Goal: Download file/media

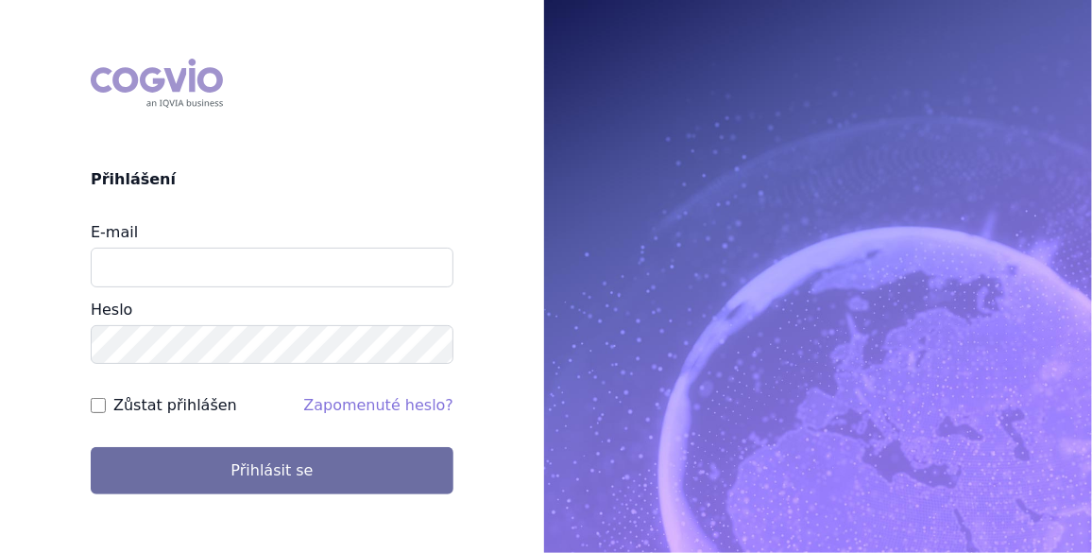
click at [181, 268] on input "E-mail" at bounding box center [272, 267] width 363 height 40
type input "jan.j.krivsky@gsk.com"
click at [100, 404] on input "Zůstat přihlášen" at bounding box center [98, 405] width 15 height 15
checkbox input "true"
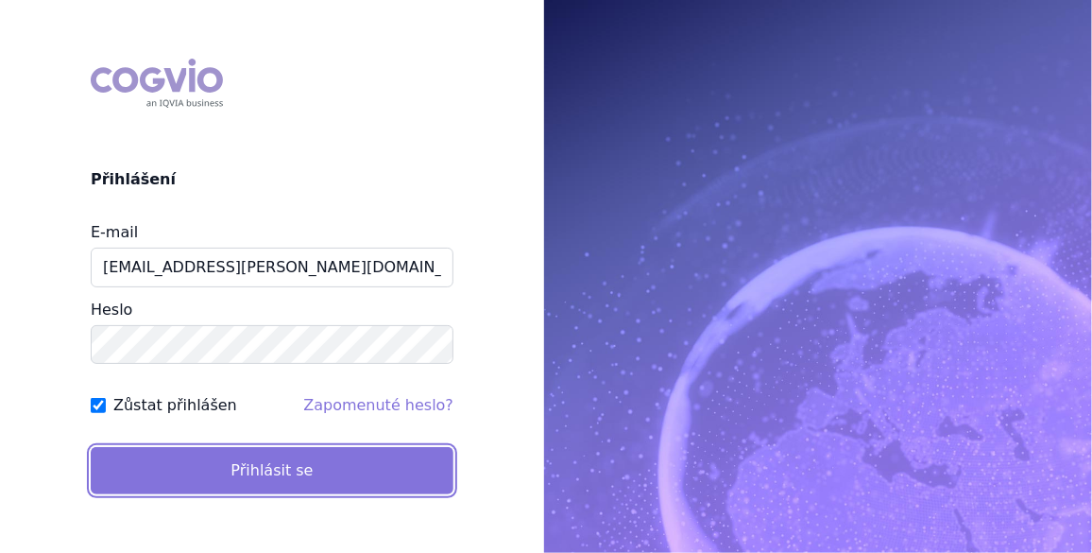
click at [245, 480] on button "Přihlásit se" at bounding box center [272, 470] width 363 height 47
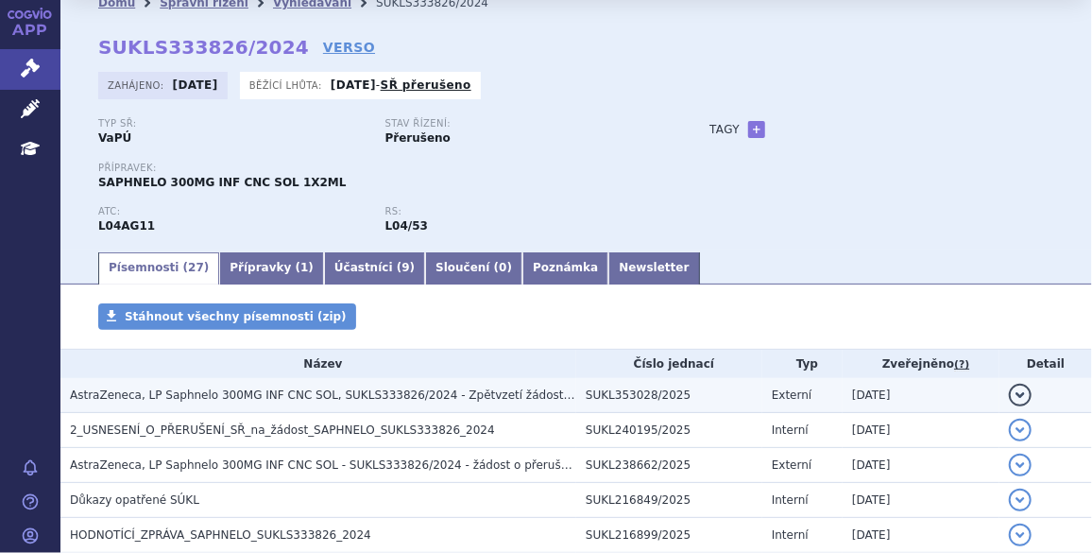
scroll to position [57, 0]
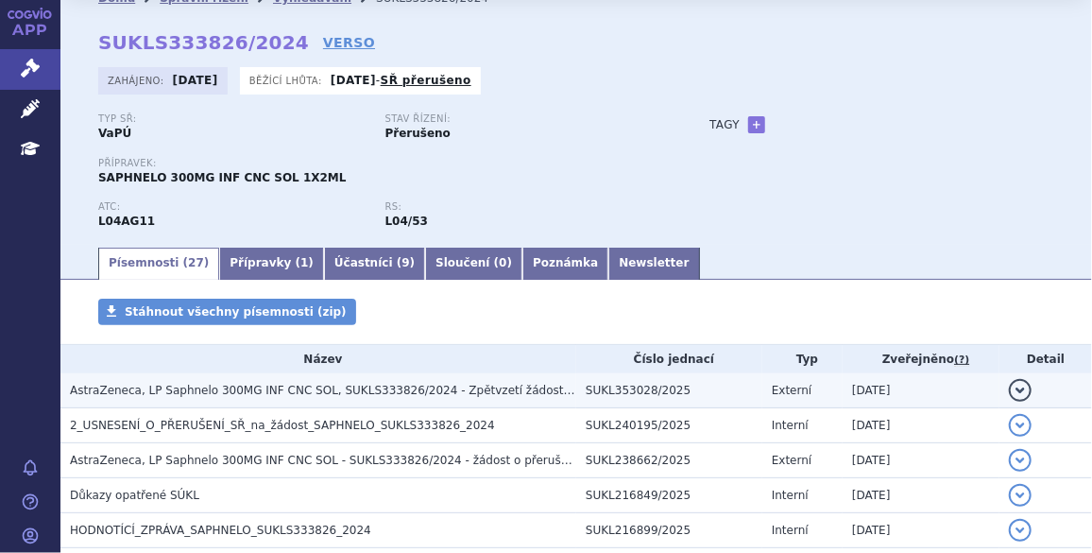
click at [263, 397] on span "AstraZeneca, LP Saphnelo 300MG INF CNC SOL, SUKLS333826/2024 - Zpětvzetí žádost…" at bounding box center [434, 389] width 729 height 13
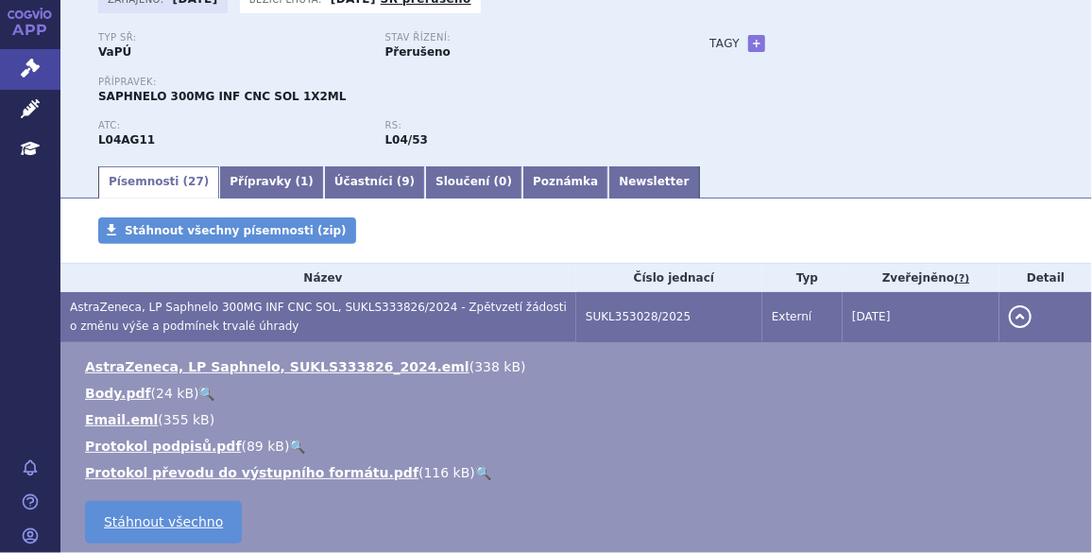
scroll to position [171, 0]
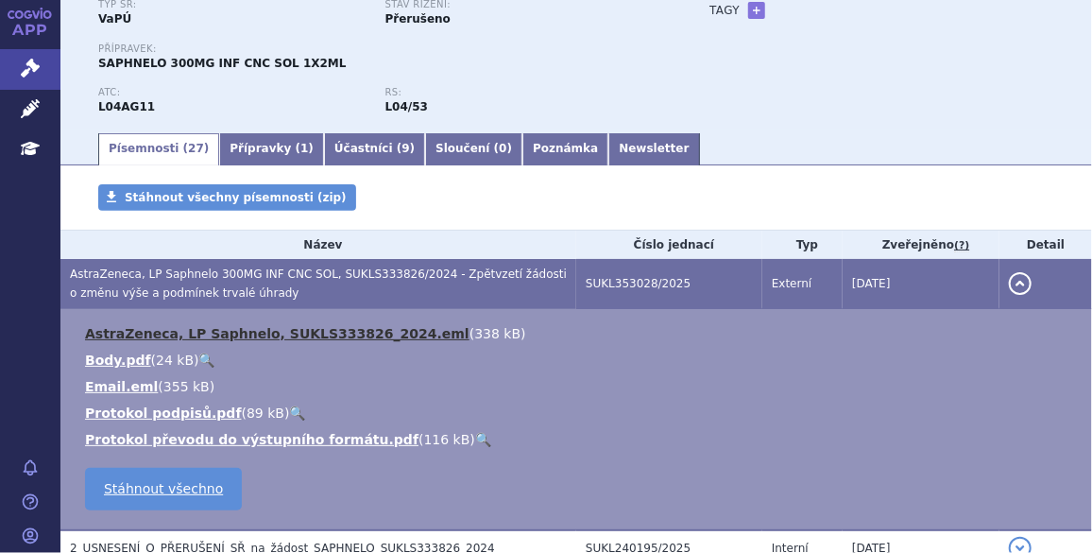
click at [234, 335] on link "AstraZeneca, LP Saphnelo, SUKLS333826_2024.eml" at bounding box center [277, 333] width 384 height 15
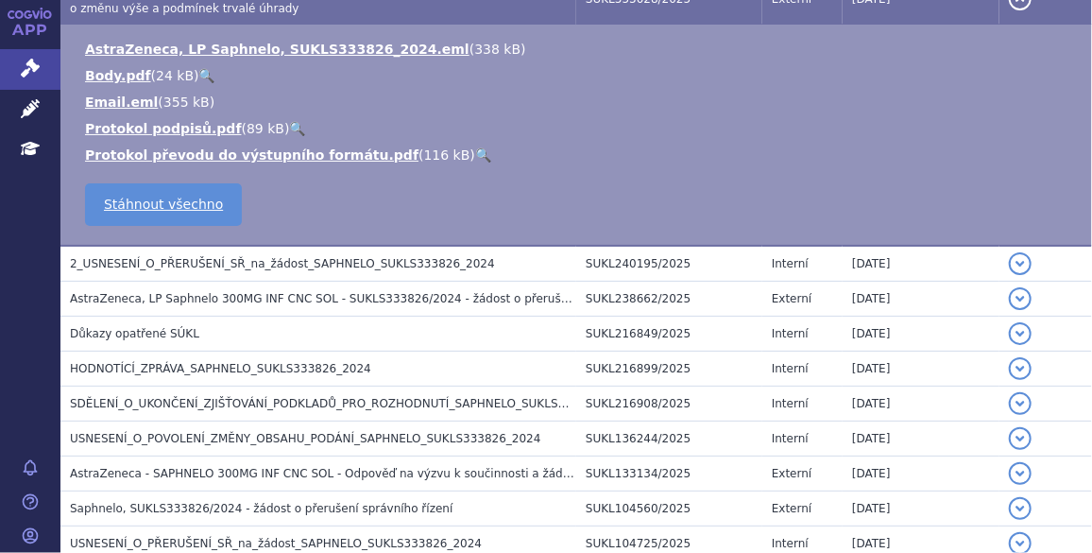
scroll to position [629, 0]
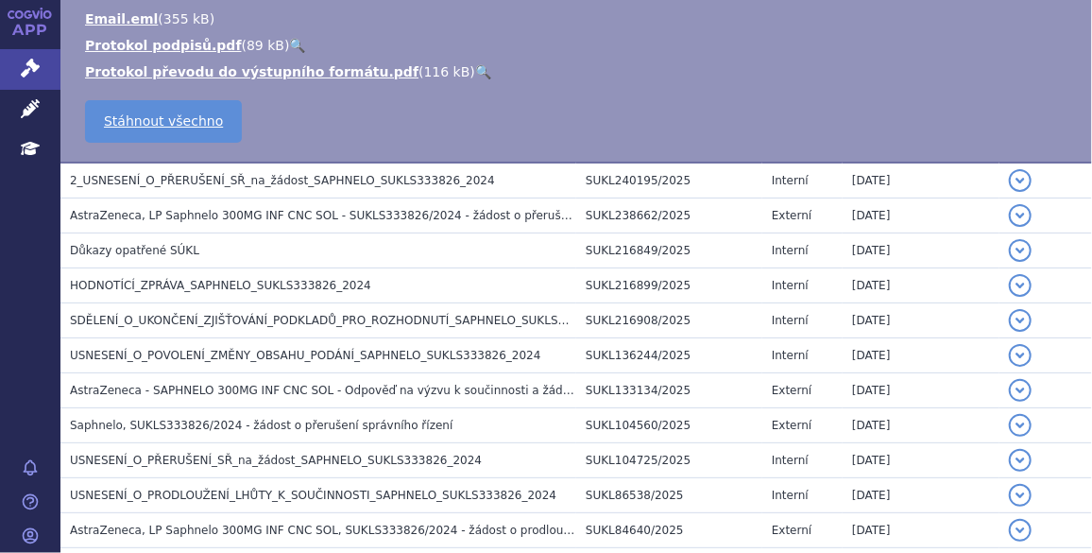
scroll to position [515, 0]
